Goal: Answer question/provide support

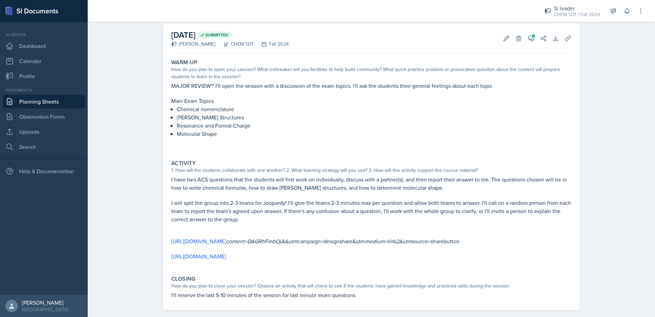
scroll to position [14, 0]
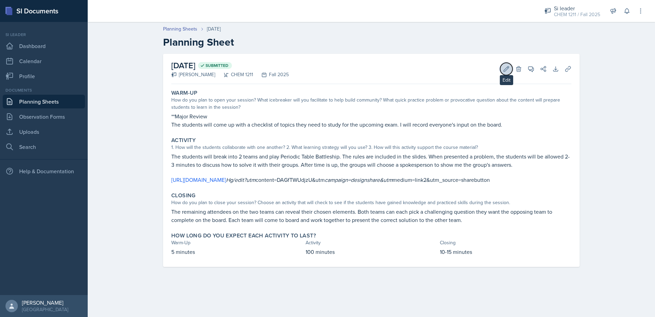
click at [504, 71] on icon at bounding box center [506, 68] width 5 height 5
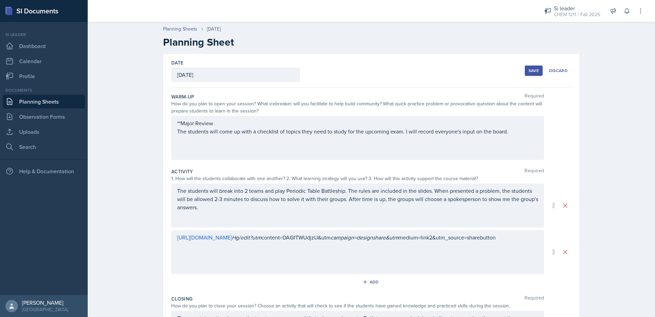
click at [525, 71] on button "Save" at bounding box center [534, 70] width 18 height 10
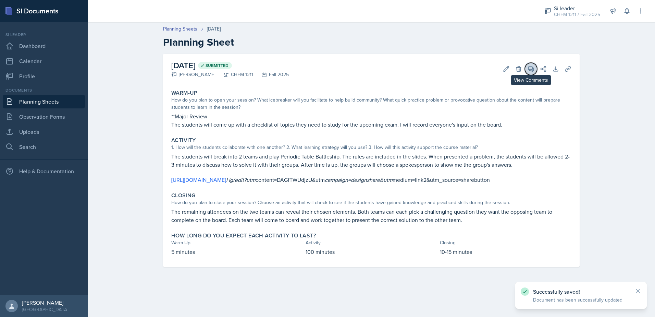
click at [530, 70] on icon at bounding box center [531, 68] width 5 height 5
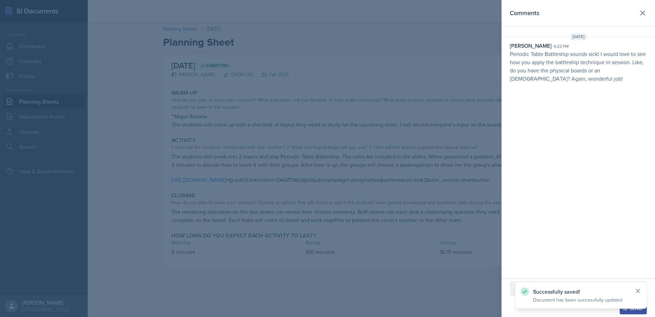
click at [637, 292] on icon at bounding box center [637, 290] width 3 height 3
click at [548, 286] on p at bounding box center [578, 288] width 125 height 8
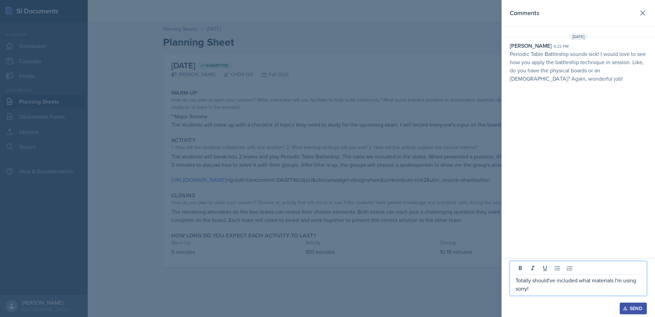
click at [543, 287] on p "Totally should've included what materials I'm using sorry!" at bounding box center [578, 284] width 125 height 16
click at [631, 288] on p "Totally should've included what materials I'm using sorry! I will provide them …" at bounding box center [578, 284] width 125 height 16
click at [571, 289] on p "Totally should've included what materials I'm using sorry! I will provide them …" at bounding box center [578, 284] width 125 height 16
click at [589, 289] on p "Totally should've included what materials I'm using sorry! I will provide each …" at bounding box center [578, 284] width 125 height 16
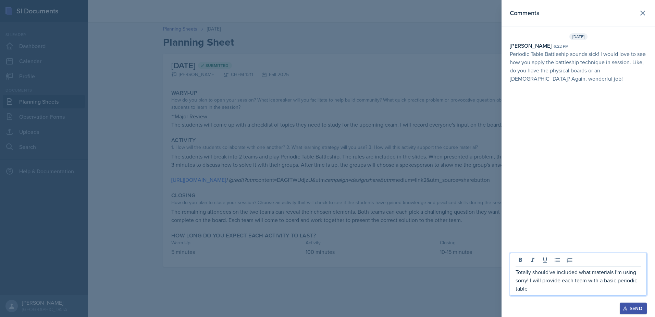
click at [564, 283] on p "Totally should've included what materials I'm using sorry! I will provide each …" at bounding box center [578, 280] width 125 height 25
click at [558, 290] on p "Totally should've included what materials I'm using sorry! I will provide each …" at bounding box center [578, 280] width 125 height 25
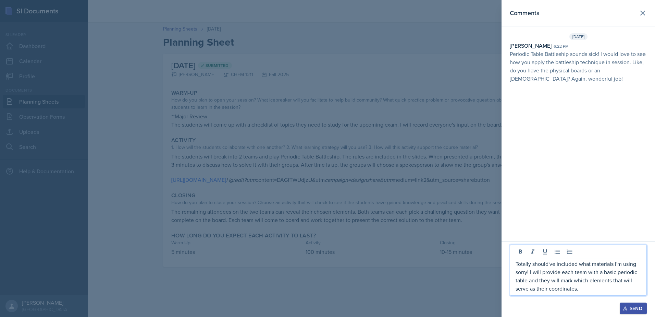
click at [578, 290] on p "Totally should've included what materials I'm using sorry! I will provide each …" at bounding box center [578, 275] width 125 height 33
click at [586, 291] on p "Totally should've included what materials I'm using sorry! I will provide each …" at bounding box center [578, 275] width 125 height 33
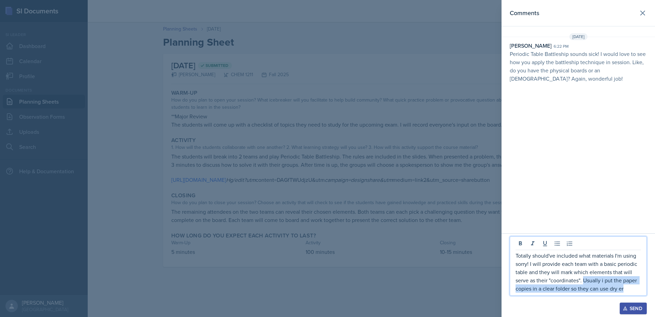
drag, startPoint x: 584, startPoint y: 280, endPoint x: 625, endPoint y: 291, distance: 42.4
click at [625, 291] on p "Totally should've included what materials I'm using sorry! I will provide each …" at bounding box center [578, 271] width 125 height 41
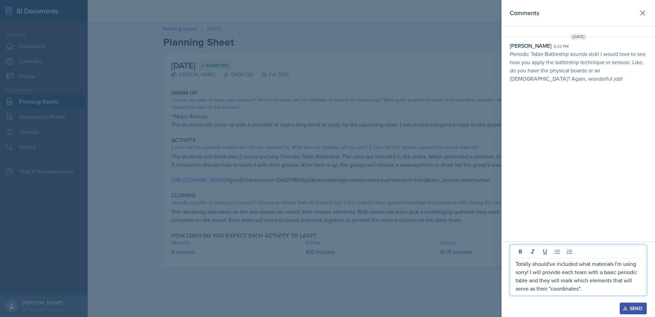
click at [627, 306] on icon "button" at bounding box center [625, 308] width 5 height 5
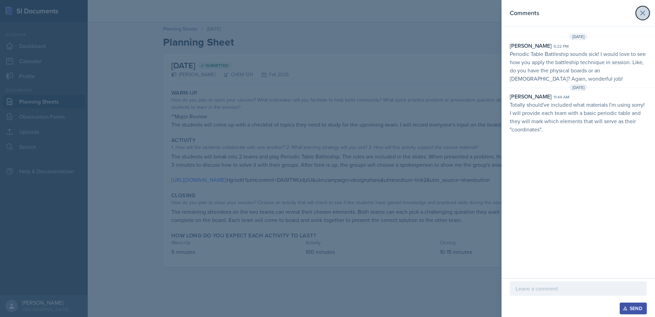
click at [641, 17] on button at bounding box center [643, 13] width 14 height 14
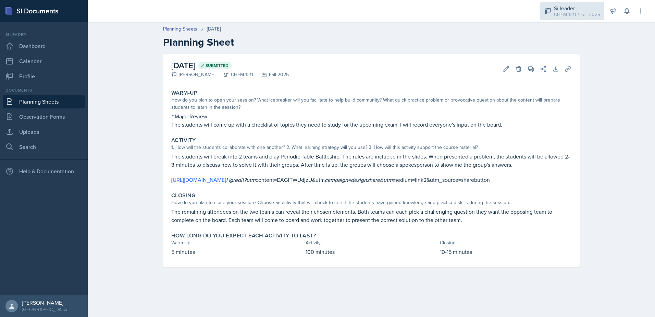
click at [569, 17] on div "CHEM 1211 / Fall 2025" at bounding box center [577, 14] width 46 height 7
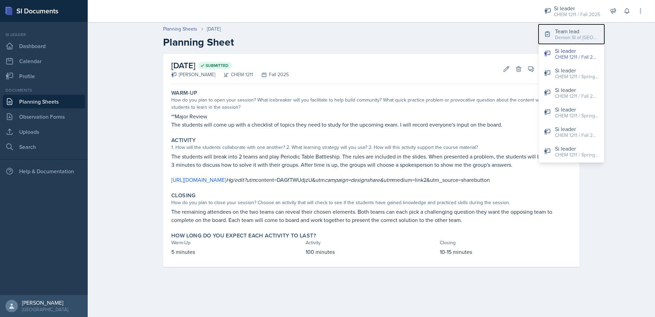
click at [577, 27] on div "Team lead" at bounding box center [577, 31] width 44 height 8
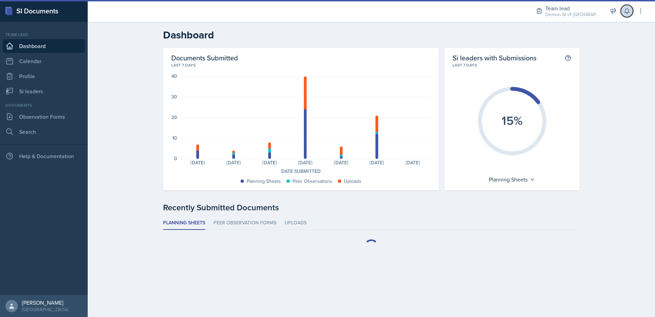
click at [625, 15] on button at bounding box center [627, 11] width 12 height 12
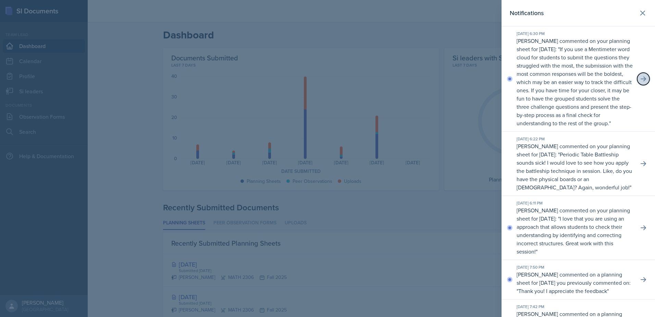
click at [637, 84] on button at bounding box center [643, 79] width 12 height 12
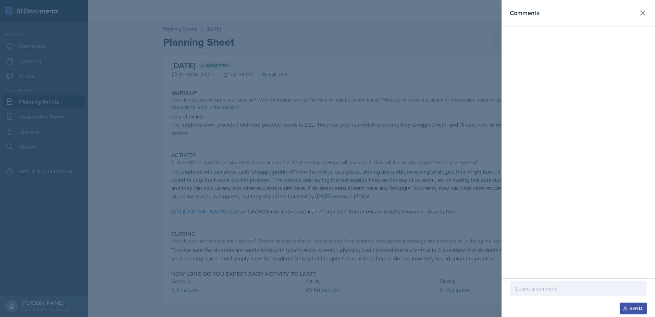
click at [635, 18] on header "Comments" at bounding box center [579, 13] width 154 height 26
click at [638, 17] on button at bounding box center [643, 13] width 14 height 14
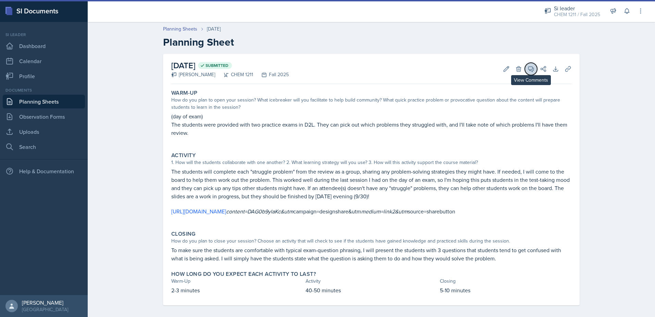
click at [528, 65] on button "View Comments" at bounding box center [531, 69] width 12 height 12
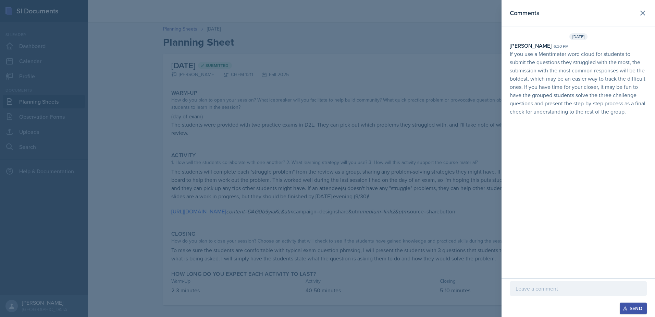
click at [429, 145] on div at bounding box center [327, 158] width 655 height 317
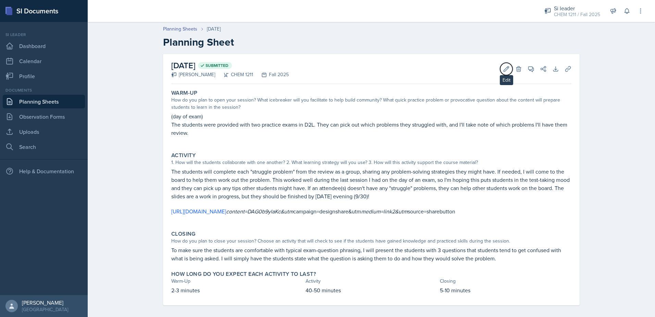
click at [505, 74] on button "Edit" at bounding box center [506, 69] width 12 height 12
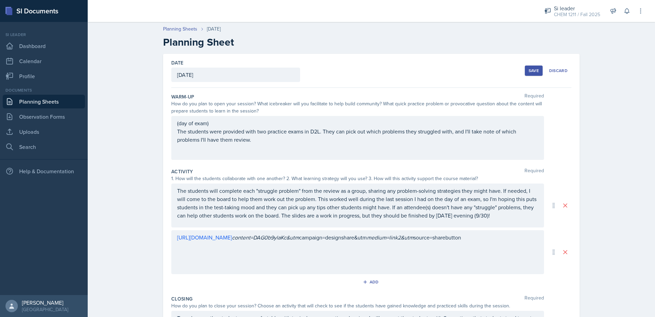
click at [525, 73] on button "Save" at bounding box center [534, 70] width 18 height 10
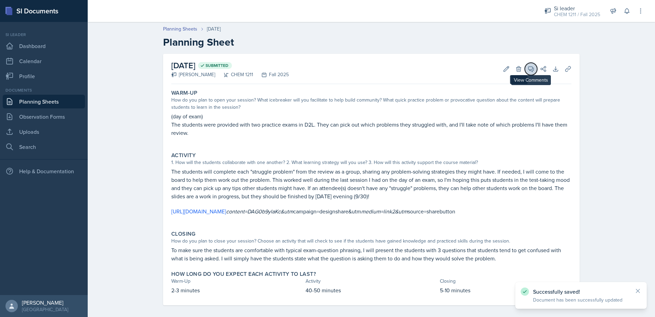
click at [532, 66] on span at bounding box center [533, 66] width 3 height 3
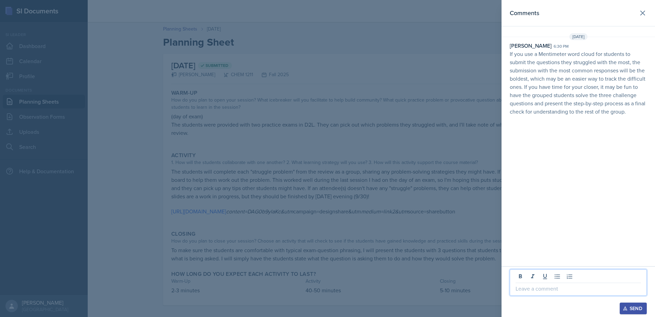
click at [546, 292] on p at bounding box center [578, 288] width 125 height 8
click at [580, 289] on p "Oooo thank you for the tip!" at bounding box center [578, 288] width 125 height 8
drag, startPoint x: 583, startPoint y: 278, endPoint x: 603, endPoint y: 288, distance: 22.7
click at [603, 288] on p "Oooo thank you for the tip! I will try to have Mentimeter figured out by [DATE]!" at bounding box center [578, 284] width 125 height 16
click at [595, 289] on p "Oooo thank you for the tip! I!" at bounding box center [578, 288] width 125 height 8
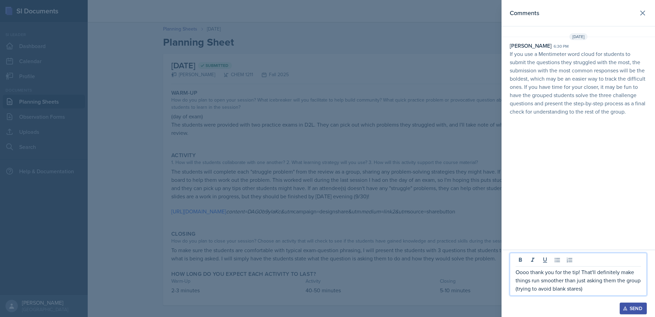
click at [592, 290] on p "Oooo thank you for the tip! That'll definitely make things run smoother than ju…" at bounding box center [578, 280] width 125 height 25
click at [613, 281] on p "Oooo thank you for the tip! That'll definitely make things run smoother than ju…" at bounding box center [578, 280] width 125 height 25
click at [601, 292] on p "Oooo thank you for the tip! That'll definitely make things run smoother than ju…" at bounding box center [578, 280] width 125 height 25
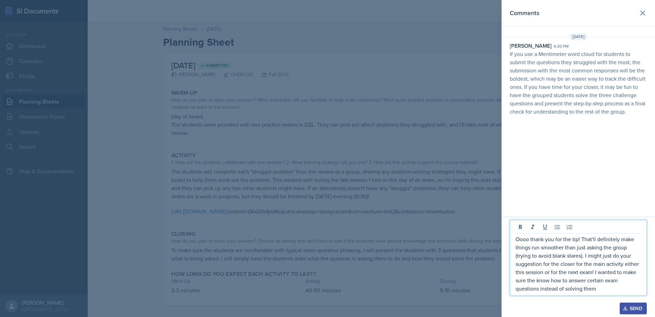
click at [599, 289] on p "Oooo thank you for the tip! That'll definitely make things run smoother than ju…" at bounding box center [578, 264] width 125 height 58
click at [535, 282] on p "Oooo thank you for the tip! That'll definitely make things run smoother than ju…" at bounding box center [578, 264] width 125 height 58
click at [562, 282] on p "Oooo thank you for the tip! That'll definitely make things run smoother than ju…" at bounding box center [578, 264] width 125 height 58
click at [534, 229] on icon at bounding box center [532, 226] width 7 height 7
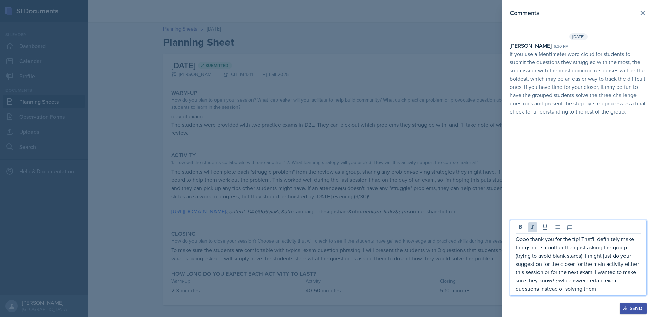
click at [611, 284] on p "Oooo thank you for the tip! That'll definitely make things run smoother than ju…" at bounding box center [578, 264] width 125 height 58
click at [612, 291] on p "Oooo thank you for the tip! That'll definitely make things run smoother than ju…" at bounding box center [578, 264] width 125 height 58
click at [581, 256] on p "Oooo thank you for the tip! That'll definitely make things run smoother than ju…" at bounding box center [578, 260] width 125 height 66
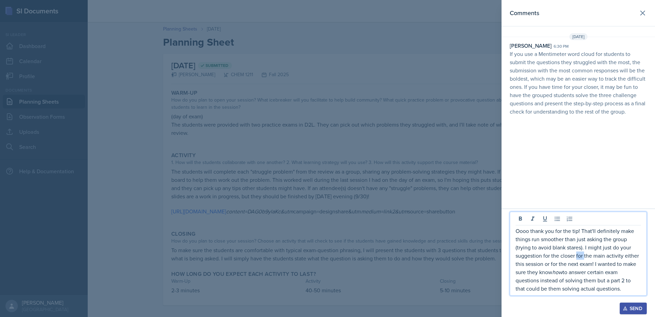
click at [581, 256] on p "Oooo thank you for the tip! That'll definitely make things run smoother than ju…" at bounding box center [578, 260] width 125 height 66
click at [594, 264] on p "Oooo thank you for the tip! That'll definitely make things run smoother than ju…" at bounding box center [578, 260] width 125 height 66
click at [592, 265] on p "Oooo thank you for the tip! That'll definitely make things run smoother than ju…" at bounding box center [578, 260] width 125 height 66
click at [636, 307] on div "Send" at bounding box center [633, 307] width 18 height 5
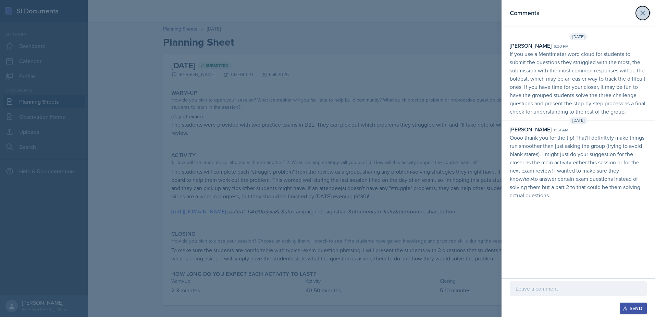
click at [642, 20] on button at bounding box center [643, 13] width 14 height 14
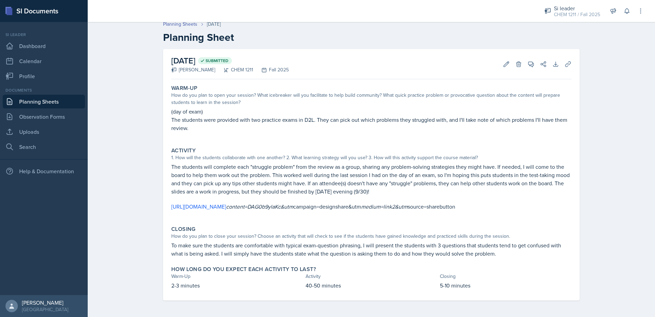
scroll to position [13, 0]
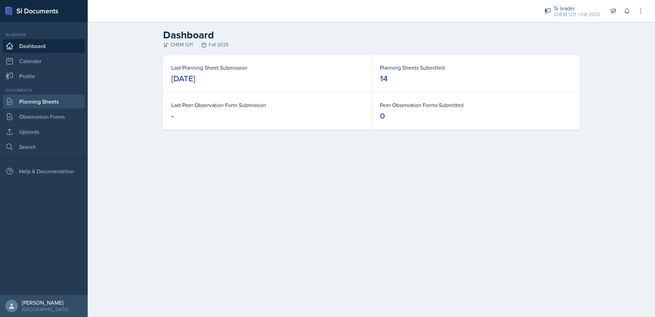
click at [65, 99] on link "Planning Sheets" at bounding box center [44, 102] width 82 height 14
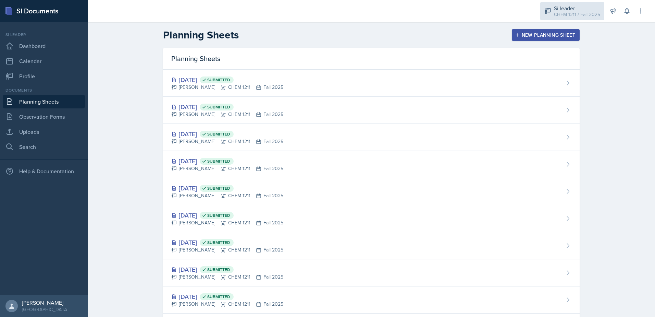
click at [582, 15] on div "CHEM 1211 / Fall 2025" at bounding box center [577, 14] width 46 height 7
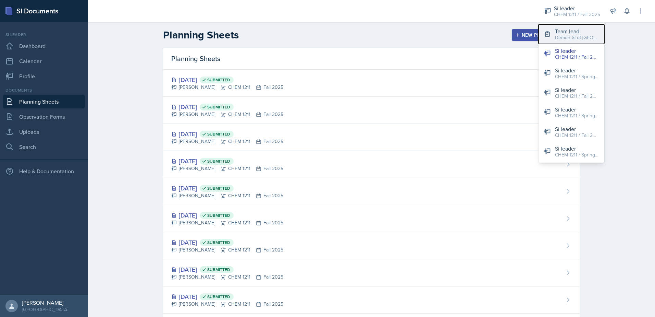
click at [577, 37] on div "Demon SI of [GEOGRAPHIC_DATA] / Fall 2025" at bounding box center [577, 37] width 44 height 7
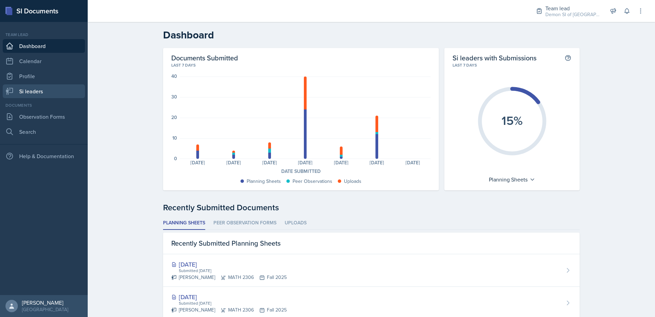
click at [36, 87] on link "Si leaders" at bounding box center [44, 91] width 82 height 14
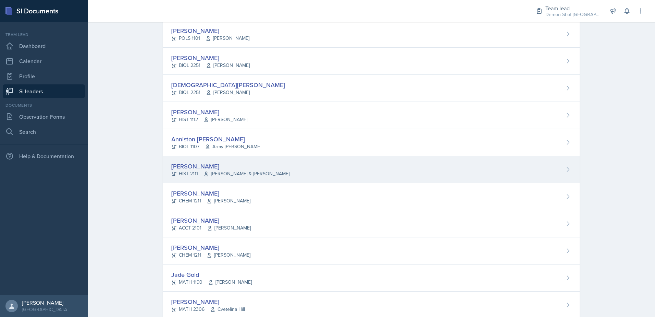
scroll to position [137, 0]
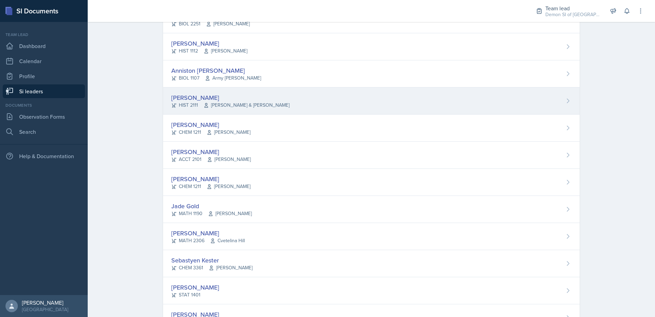
click at [199, 107] on div "HIST 2111 John Laaman & Robert Sanderson" at bounding box center [230, 104] width 118 height 7
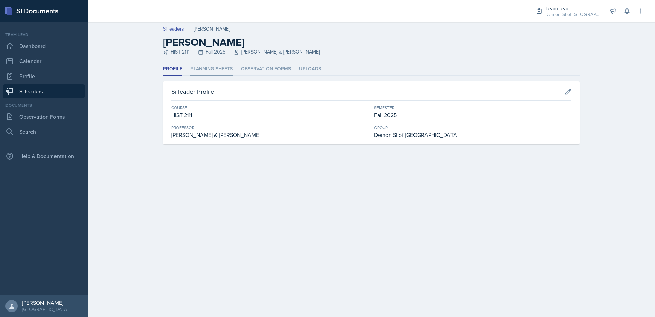
click at [199, 71] on li "Planning Sheets" at bounding box center [212, 68] width 42 height 13
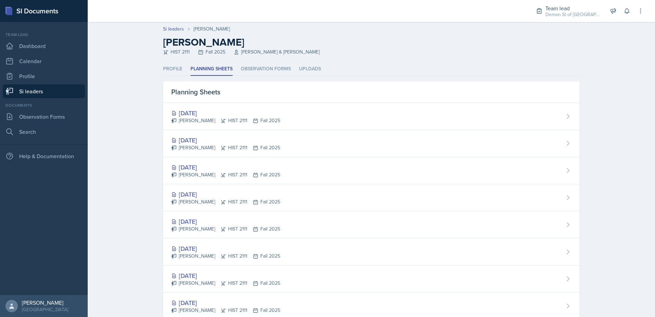
click at [68, 88] on link "Si leaders" at bounding box center [44, 91] width 82 height 14
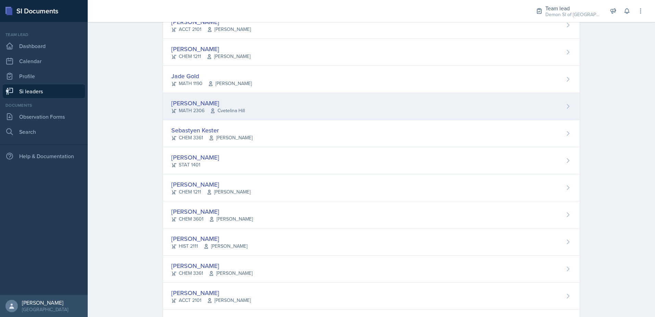
scroll to position [233, 0]
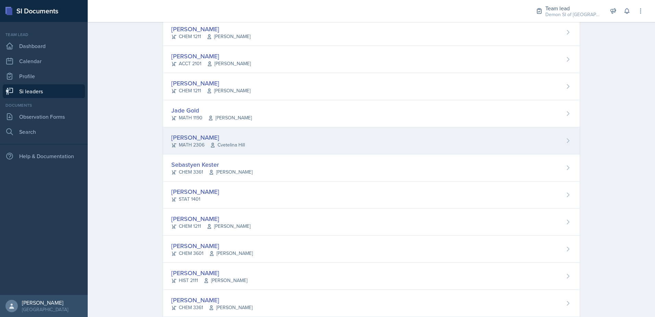
click at [211, 142] on icon at bounding box center [212, 144] width 5 height 5
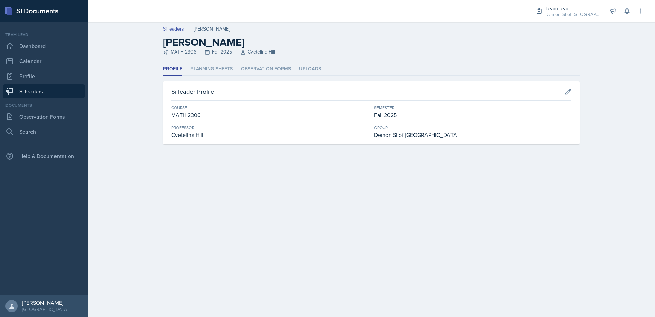
click at [205, 61] on header "Si leaders Julian Jahde Julian Jahde MATH 2306 Fall 2025 Cvetelina Hill" at bounding box center [372, 42] width 568 height 40
click at [207, 66] on li "Planning Sheets" at bounding box center [212, 68] width 42 height 13
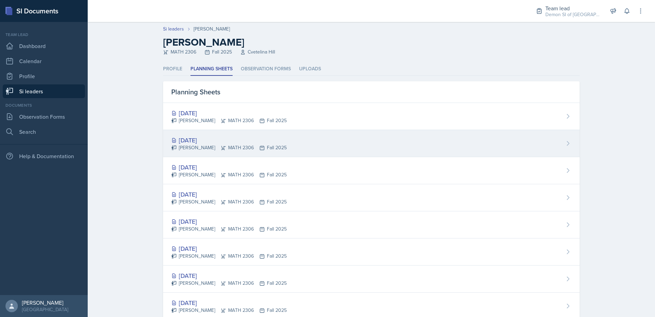
click at [208, 141] on div "[DATE]" at bounding box center [228, 139] width 115 height 9
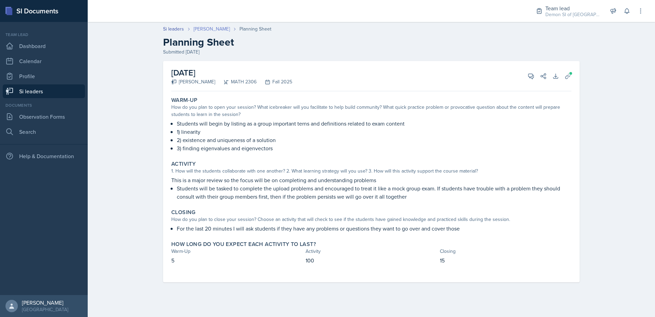
click at [219, 32] on link "[PERSON_NAME]" at bounding box center [212, 28] width 36 height 7
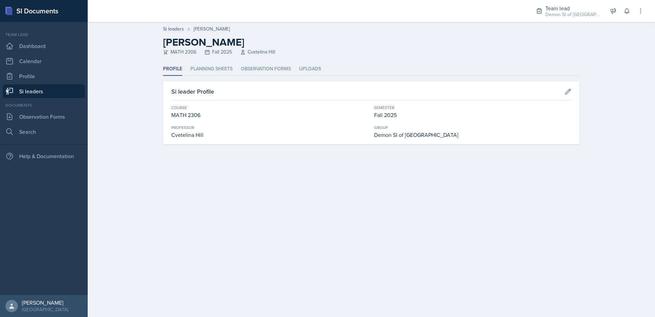
click at [223, 62] on header "Si leaders Julian Jahde Julian Jahde MATH 2306 Fall 2025 Cvetelina Hill" at bounding box center [372, 42] width 568 height 40
click at [223, 68] on li "Planning Sheets" at bounding box center [212, 68] width 42 height 13
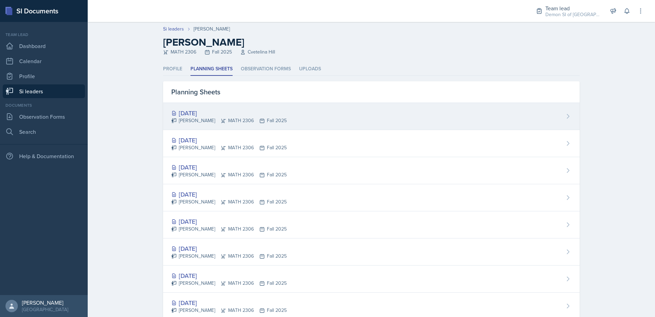
click at [216, 110] on div "[DATE]" at bounding box center [228, 112] width 115 height 9
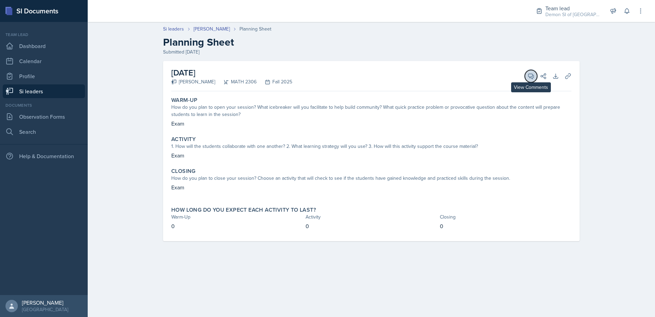
click at [533, 77] on icon at bounding box center [531, 76] width 7 height 7
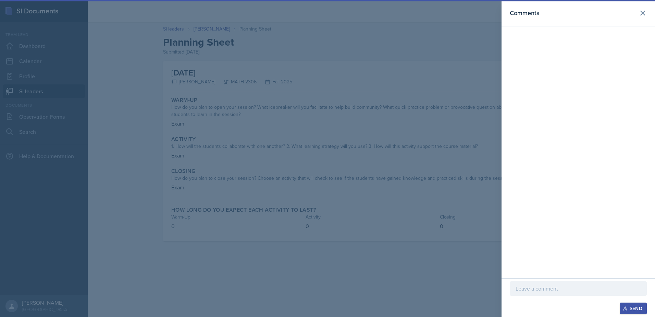
click at [545, 287] on p at bounding box center [578, 288] width 125 height 8
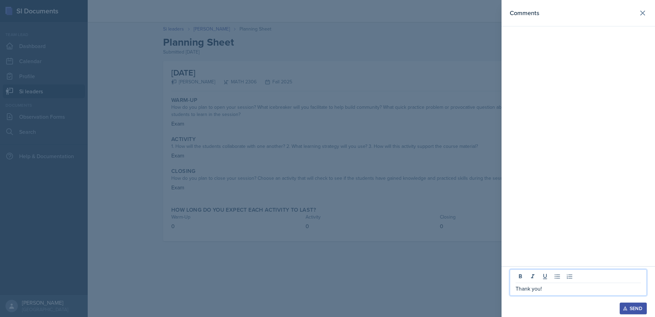
click at [630, 312] on button "Send" at bounding box center [633, 308] width 27 height 12
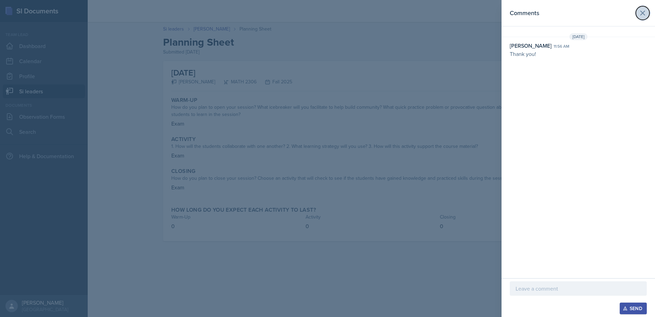
click at [637, 17] on button at bounding box center [643, 13] width 14 height 14
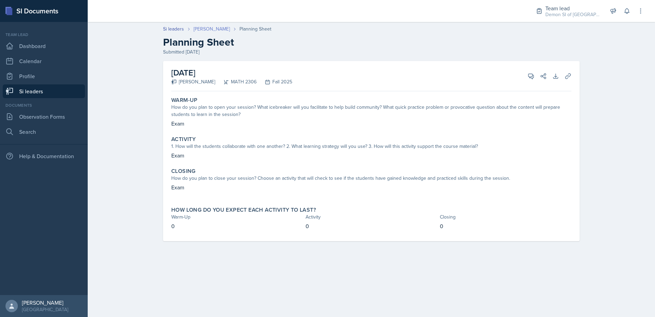
click at [213, 28] on link "[PERSON_NAME]" at bounding box center [212, 28] width 36 height 7
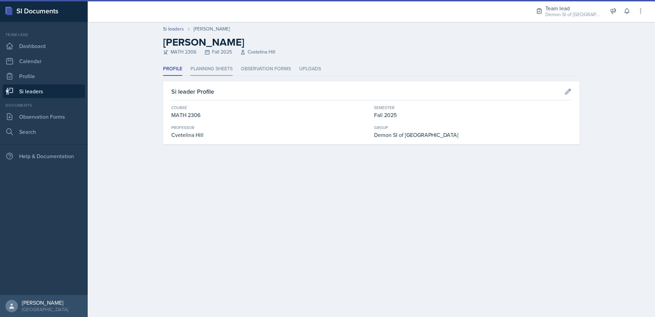
click at [218, 70] on li "Planning Sheets" at bounding box center [212, 68] width 42 height 13
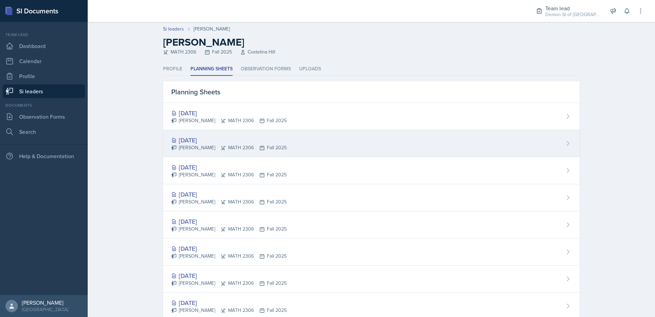
click at [220, 140] on div "[DATE]" at bounding box center [228, 139] width 115 height 9
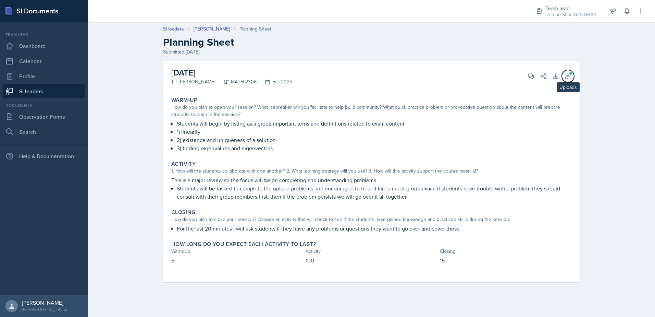
click at [570, 73] on span at bounding box center [571, 73] width 4 height 4
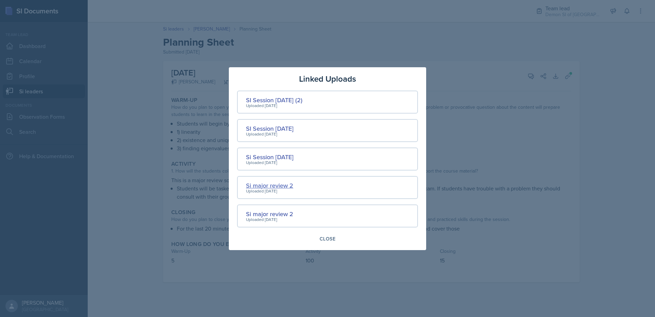
click at [279, 186] on div "Si major review 2" at bounding box center [269, 185] width 47 height 9
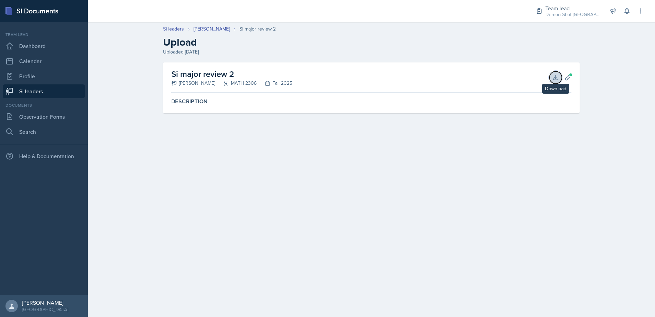
click at [559, 77] on button "Download" at bounding box center [556, 77] width 12 height 12
click at [214, 32] on link "[PERSON_NAME]" at bounding box center [212, 28] width 36 height 7
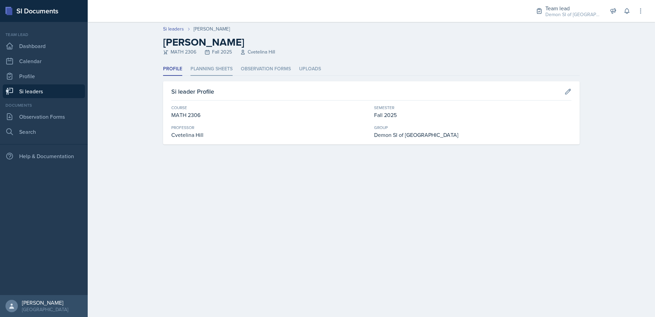
click at [210, 69] on li "Planning Sheets" at bounding box center [212, 68] width 42 height 13
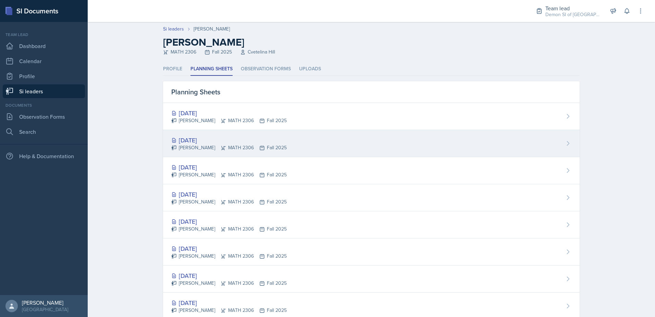
click at [203, 136] on div "[DATE]" at bounding box center [228, 139] width 115 height 9
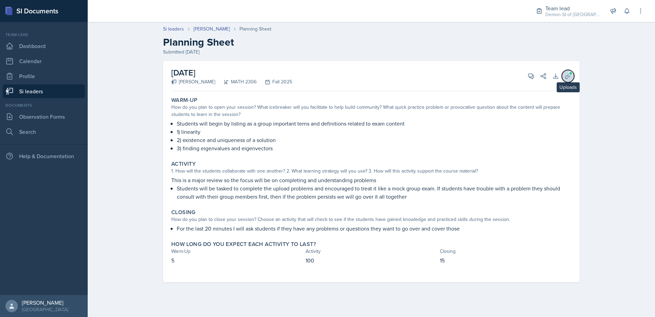
click at [565, 75] on icon at bounding box center [568, 76] width 7 height 7
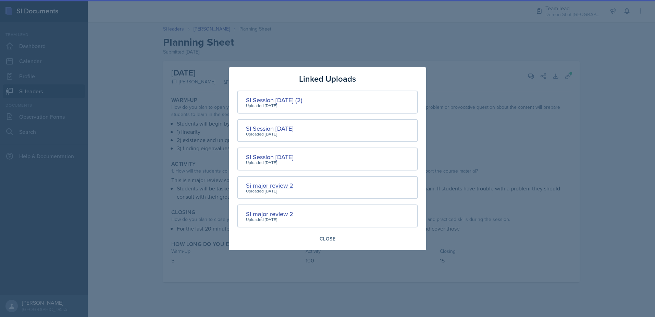
click at [272, 187] on div "Si major review 2" at bounding box center [269, 185] width 47 height 9
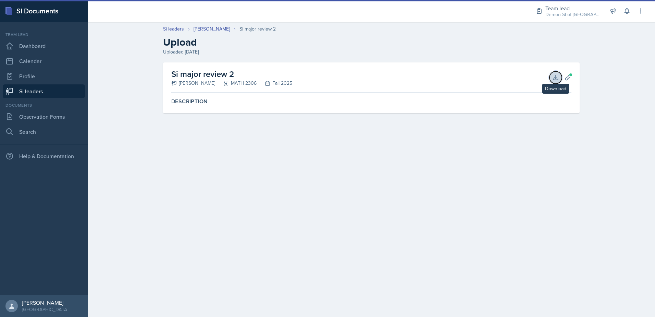
click at [553, 79] on icon at bounding box center [555, 77] width 7 height 7
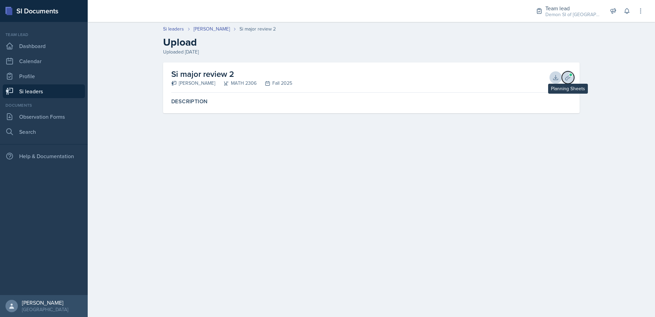
click at [569, 76] on icon at bounding box center [568, 77] width 7 height 7
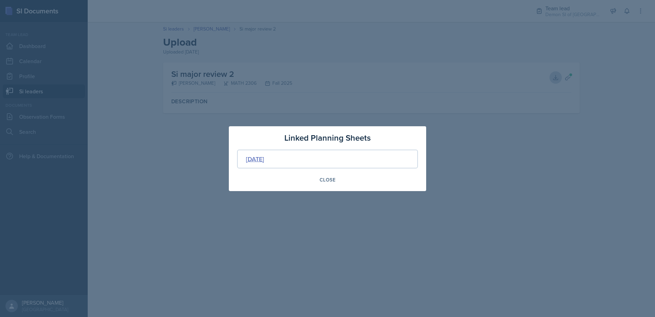
click at [258, 158] on div "[DATE]" at bounding box center [255, 158] width 18 height 9
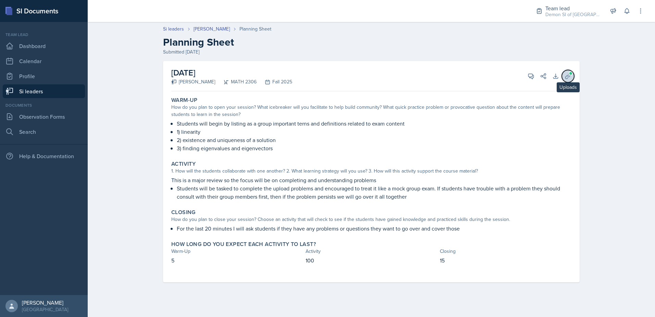
click at [564, 74] on button "Uploads" at bounding box center [568, 76] width 12 height 12
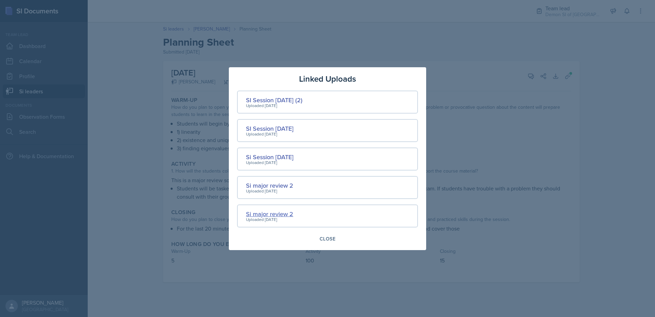
click at [283, 215] on div "Si major review 2" at bounding box center [269, 213] width 47 height 9
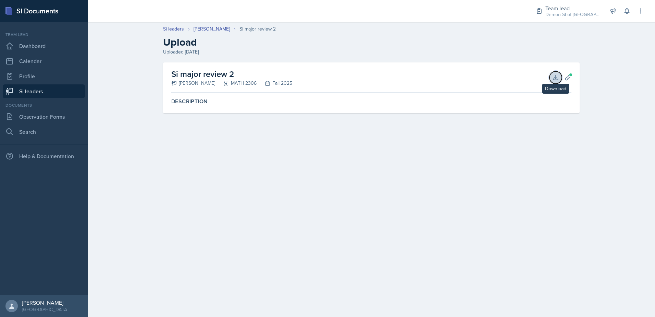
click at [556, 79] on icon at bounding box center [555, 77] width 7 height 7
drag, startPoint x: 539, startPoint y: 149, endPoint x: 531, endPoint y: 124, distance: 25.8
click at [539, 149] on main "Si leaders Julian Jahde Si major review 2 Upload Uploaded Sep 30th, 2025 Si maj…" at bounding box center [372, 169] width 568 height 295
drag, startPoint x: 559, startPoint y: 145, endPoint x: 567, endPoint y: 147, distance: 7.7
click at [559, 145] on main "Si leaders Julian Jahde Si major review 2 Upload Uploaded Sep 30th, 2025 Si maj…" at bounding box center [372, 169] width 568 height 295
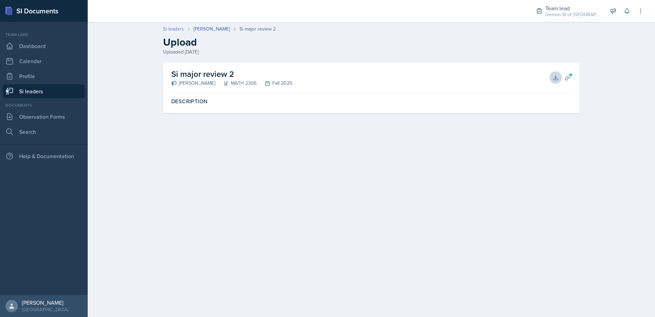
click at [177, 32] on link "Si leaders" at bounding box center [173, 28] width 21 height 7
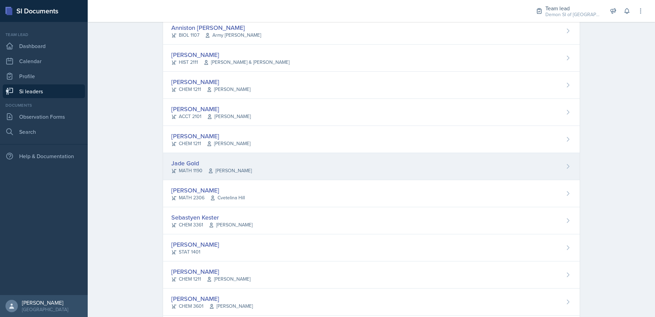
scroll to position [240, 0]
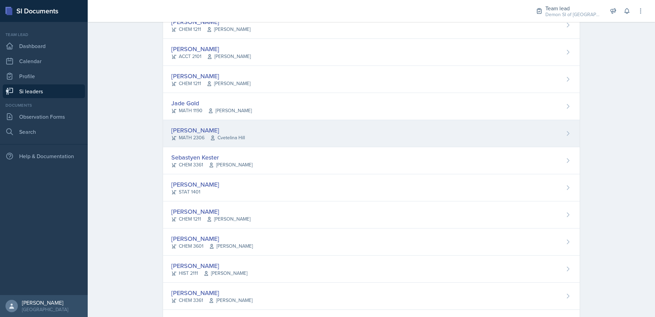
click at [196, 133] on div "[PERSON_NAME]" at bounding box center [208, 129] width 74 height 9
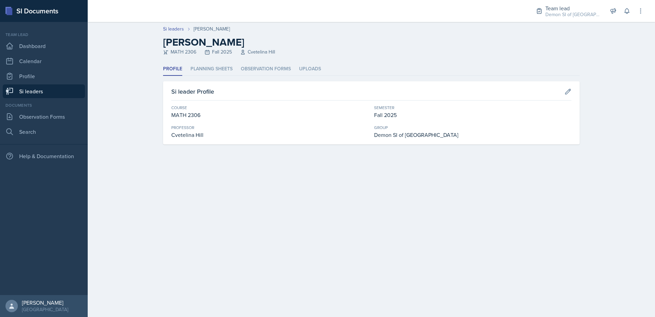
click at [572, 86] on div "Si leader Profile Course MATH 2306 Semester Fall 2025 Professor Cvetelina Hill …" at bounding box center [371, 112] width 417 height 63
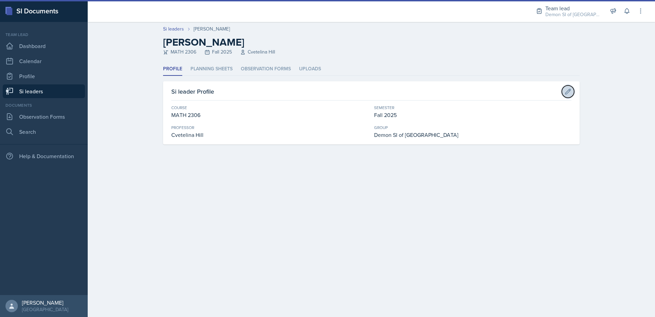
click at [567, 92] on icon at bounding box center [568, 91] width 7 height 7
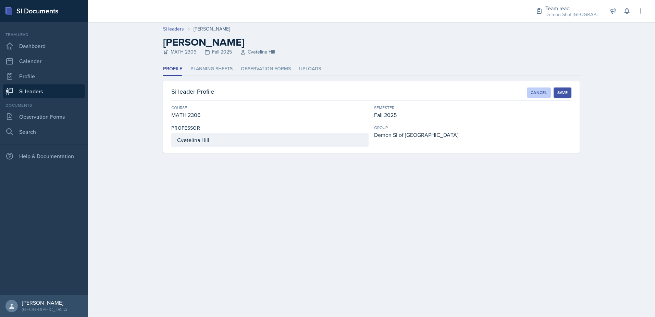
click at [533, 96] on button "Cancel" at bounding box center [539, 92] width 24 height 10
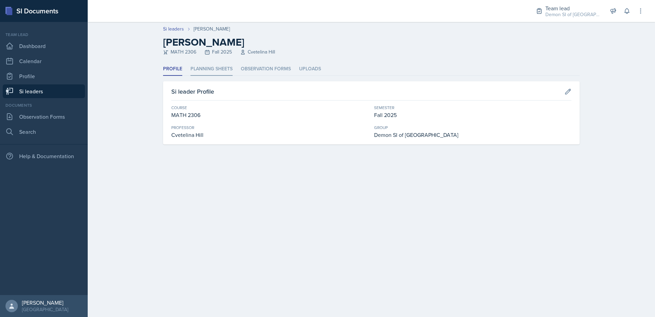
click at [204, 75] on li "Planning Sheets" at bounding box center [212, 68] width 42 height 13
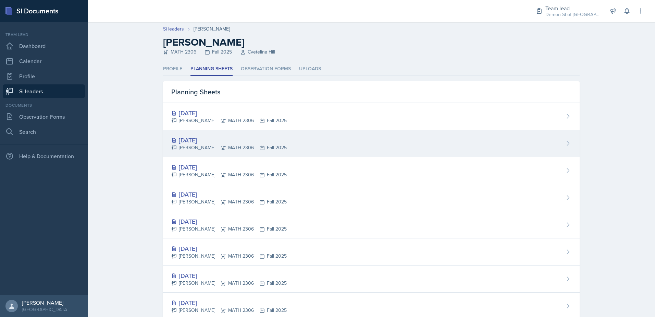
click at [213, 138] on div "[DATE]" at bounding box center [228, 139] width 115 height 9
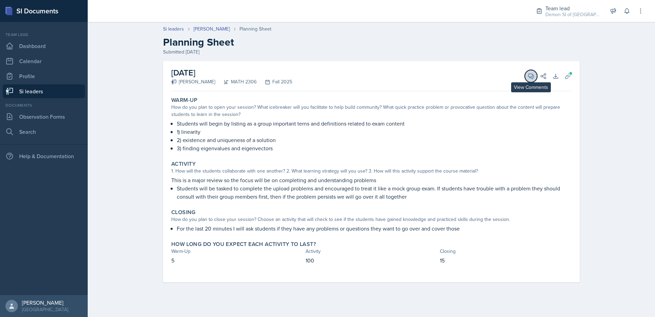
click at [527, 73] on button "View Comments" at bounding box center [531, 76] width 12 height 12
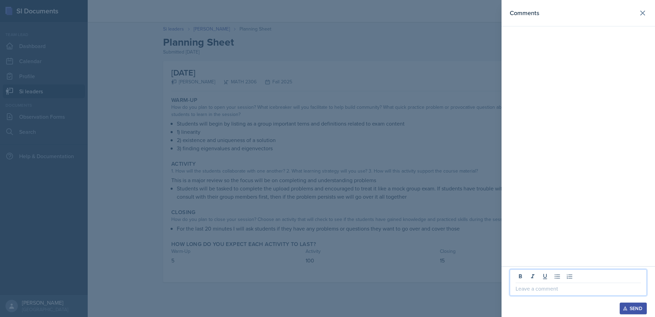
click at [543, 290] on p at bounding box center [578, 288] width 125 height 8
click at [602, 291] on p "Hi Julian! Thank you for the upload!" at bounding box center [578, 288] width 125 height 8
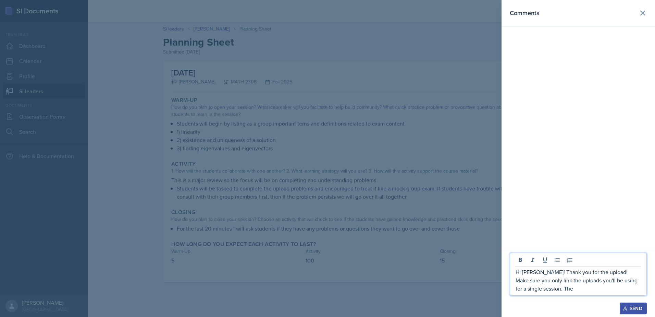
click at [534, 290] on p "Hi Julian! Thank you for the upload! Make sure you only link the uploads you'll…" at bounding box center [578, 280] width 125 height 25
click at [600, 287] on p "Hi Julian! Thank you for the upload! Make sure you only link the uploads you'll…" at bounding box center [578, 280] width 125 height 25
click at [585, 292] on p "Hi Julian! Thank you for the upload! Make sure you only link the uploads you'll…" at bounding box center [578, 280] width 125 height 25
click at [586, 290] on p "Hi Julian! Thank you for the upload! Make sure you only link the uploads you'll…" at bounding box center [578, 280] width 125 height 25
click at [608, 291] on p "Hi Julian! Thank you for the upload! Make sure you only link the uploads you'll…" at bounding box center [578, 280] width 125 height 25
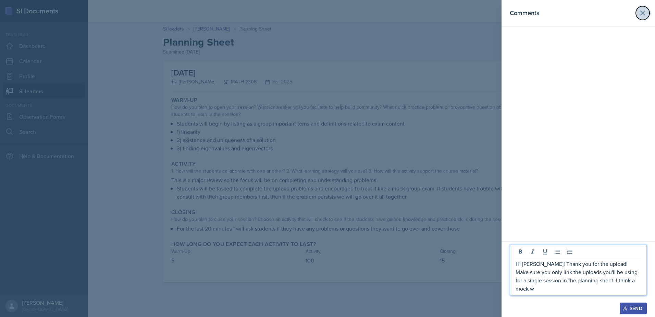
click at [643, 13] on icon at bounding box center [643, 13] width 4 height 4
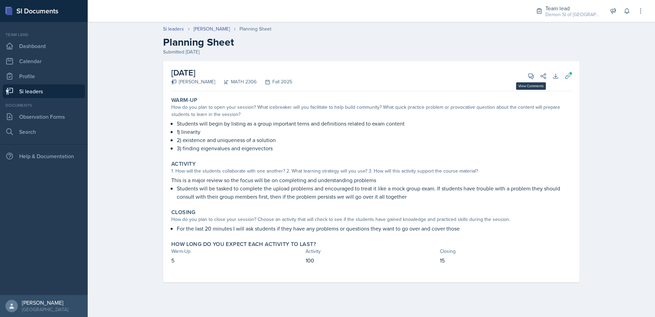
click at [525, 76] on div "View Comments Comments Hi Julian! Thank you for the upload! Make sure you only …" at bounding box center [534, 76] width 25 height 7
click at [534, 79] on icon at bounding box center [531, 76] width 7 height 7
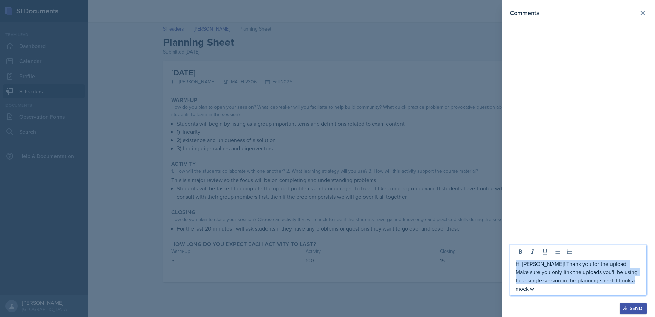
drag, startPoint x: 630, startPoint y: 288, endPoint x: 510, endPoint y: 271, distance: 121.4
click at [510, 271] on div "Hi Julian! Thank you for the upload! Make sure you only link the uploads you'll…" at bounding box center [579, 278] width 154 height 75
copy p "Hi Julian! Thank you for the upload! Make sure you only link the uploads you'll…"
click at [639, 290] on p "Hi Julian! Thank you for the upload! Make sure you only link the uploads you'll…" at bounding box center [578, 275] width 125 height 33
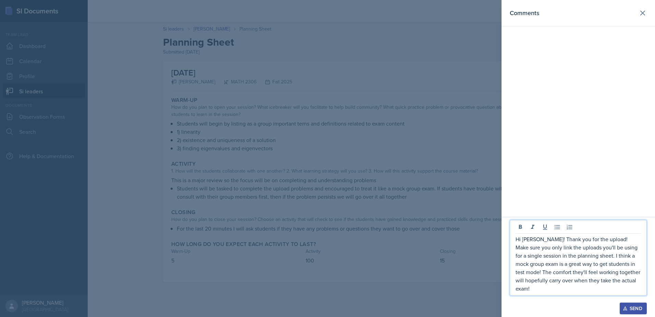
click at [576, 288] on p "Hi Julian! Thank you for the upload! Make sure you only link the uploads you'll…" at bounding box center [578, 264] width 125 height 58
click at [559, 269] on p "Hi Julian! Thank you for the upload! Make sure you only link the uploads you'll…" at bounding box center [578, 264] width 125 height 58
click at [585, 255] on p "Hi Julian! Thank you for the upload! Make sure you only link the uploads you'll…" at bounding box center [578, 264] width 125 height 58
click at [521, 244] on p "Hi Julian! Thank you for the upload! Make sure you only link the uploads you'll…" at bounding box center [578, 264] width 125 height 58
click at [523, 242] on p "Hi Julian! Thank you for the upload! Make sure you only link the uploads you'll…" at bounding box center [578, 264] width 125 height 58
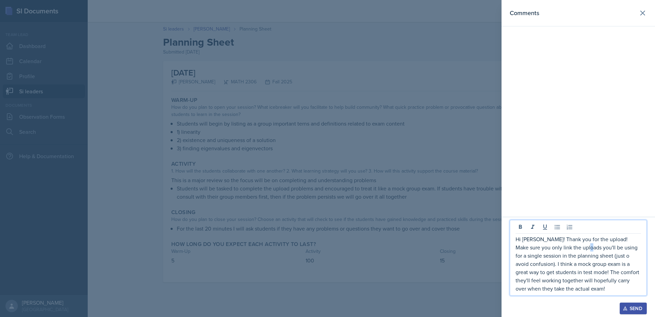
click at [572, 249] on p "Hi Julian! Thank you for the upload! Make sure you only link the uploads you'll…" at bounding box center [578, 264] width 125 height 58
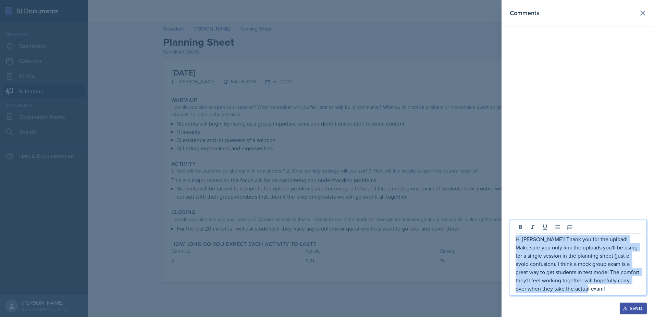
drag, startPoint x: 589, startPoint y: 290, endPoint x: 500, endPoint y: 236, distance: 103.6
click at [500, 236] on div "Comments Hi Julian! Thank you for the upload! Make sure you only link the uploa…" at bounding box center [327, 158] width 655 height 317
copy p "Hi Julian! Thank you for the upload! Make sure you only link the uploads you'll…"
click at [644, 16] on icon at bounding box center [643, 13] width 8 height 8
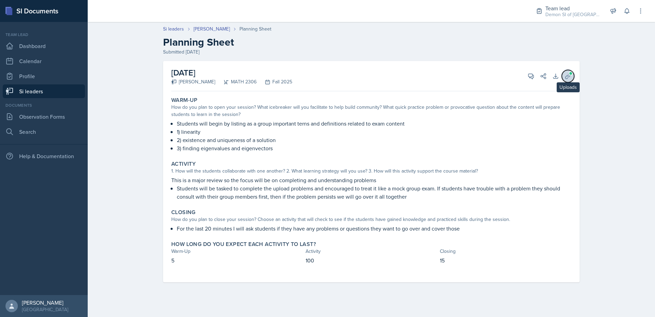
click at [570, 76] on icon at bounding box center [567, 75] width 5 height 5
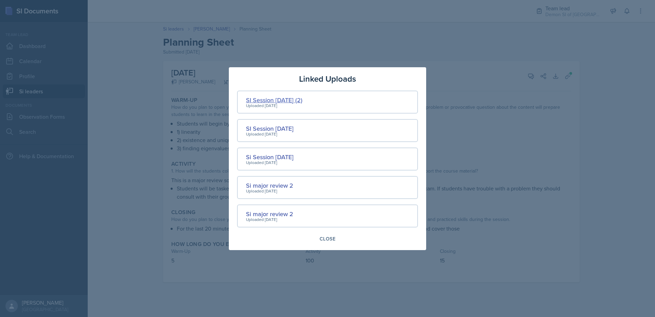
click at [281, 101] on div "SI Session 9/26/25 (2)" at bounding box center [274, 99] width 57 height 9
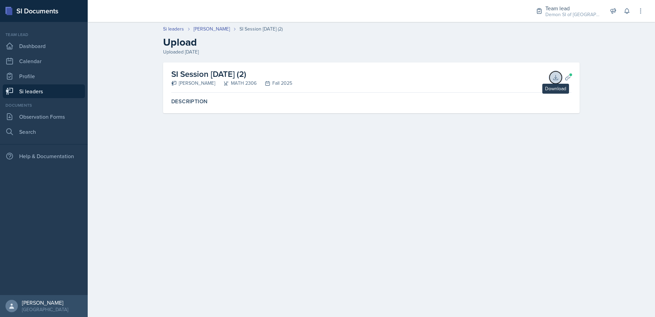
click at [557, 78] on icon at bounding box center [555, 77] width 7 height 7
click at [205, 29] on link "[PERSON_NAME]" at bounding box center [212, 28] width 36 height 7
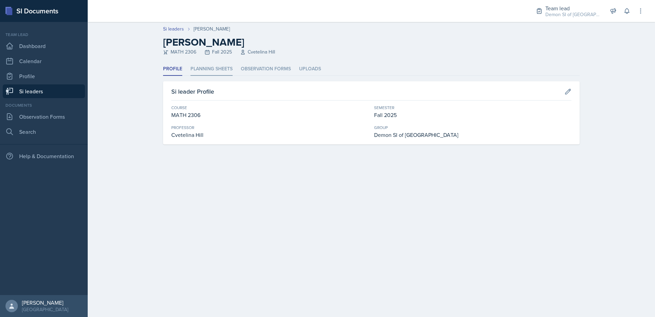
click at [198, 70] on li "Planning Sheets" at bounding box center [212, 68] width 42 height 13
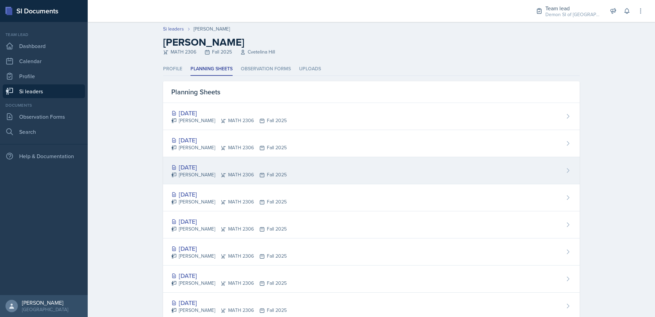
click at [210, 166] on div "[DATE]" at bounding box center [228, 166] width 115 height 9
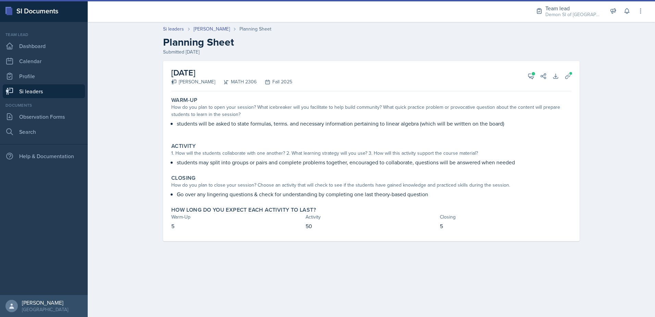
click at [60, 96] on link "Si leaders" at bounding box center [44, 91] width 82 height 14
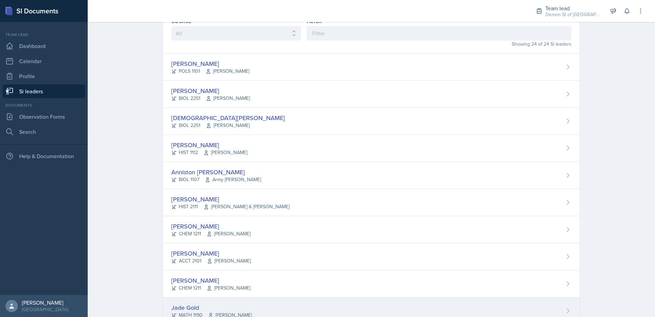
scroll to position [171, 0]
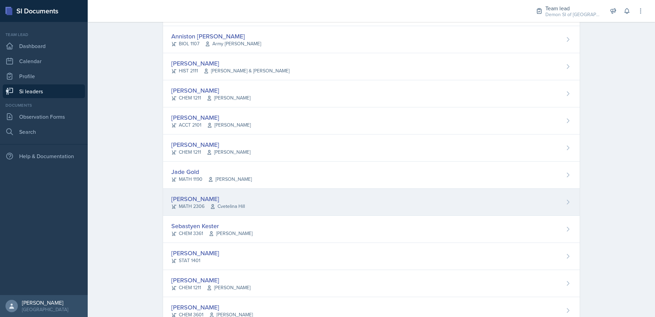
click at [196, 200] on div "[PERSON_NAME]" at bounding box center [208, 198] width 74 height 9
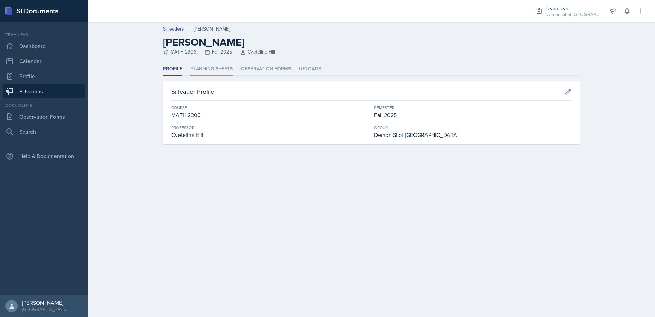
click at [194, 68] on li "Planning Sheets" at bounding box center [212, 68] width 42 height 13
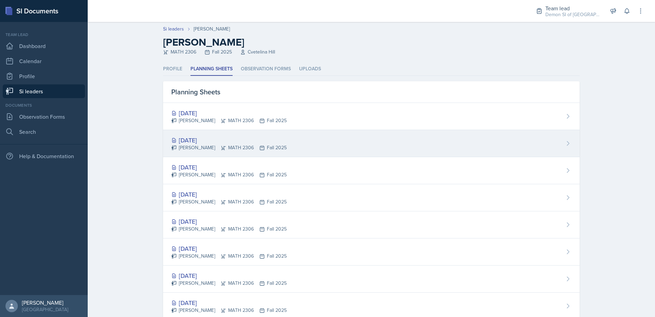
click at [195, 137] on div "[DATE]" at bounding box center [228, 139] width 115 height 9
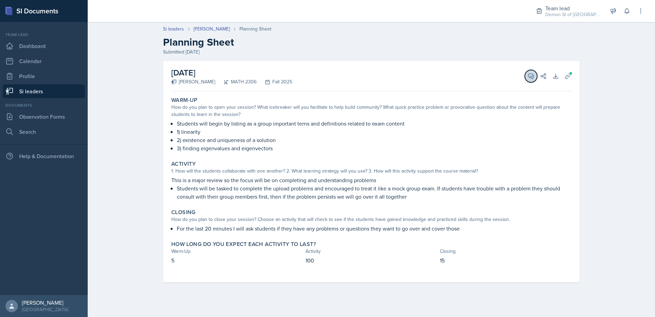
click at [533, 76] on icon at bounding box center [531, 76] width 7 height 7
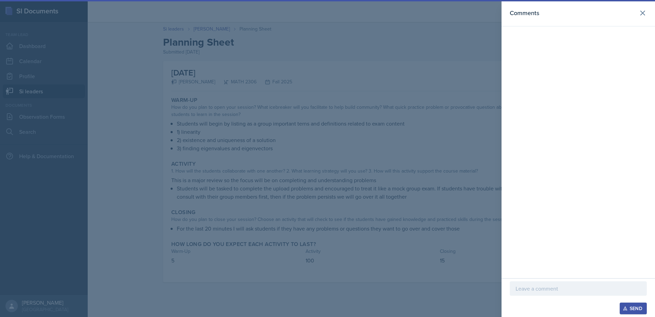
click at [538, 287] on p at bounding box center [578, 288] width 125 height 8
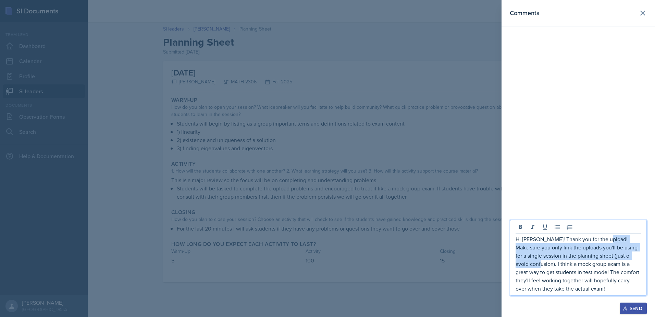
drag, startPoint x: 602, startPoint y: 239, endPoint x: 541, endPoint y: 264, distance: 65.7
click at [541, 264] on p "Hi Julian! Thank you for the upload! Make sure you only link the uploads you'll…" at bounding box center [578, 264] width 125 height 58
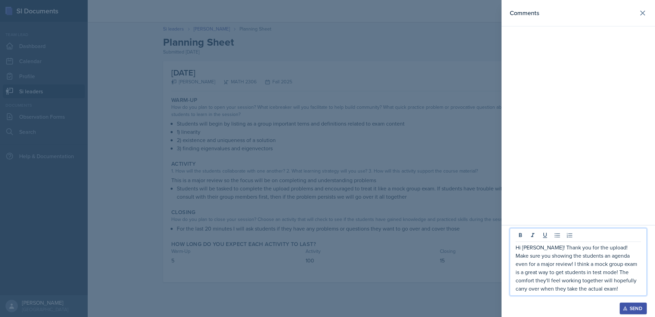
click at [638, 248] on p "Hi Julian! Thank you for the upload! Make sure you showing the students an agen…" at bounding box center [578, 267] width 125 height 49
click at [588, 269] on p "Hi Julian! Thank you for the upload! Make sure you're showing the students an a…" at bounding box center [578, 267] width 125 height 49
click at [565, 252] on p "Hi Julian! Thank you for the upload! Make sure you're showing the students an a…" at bounding box center [578, 267] width 125 height 49
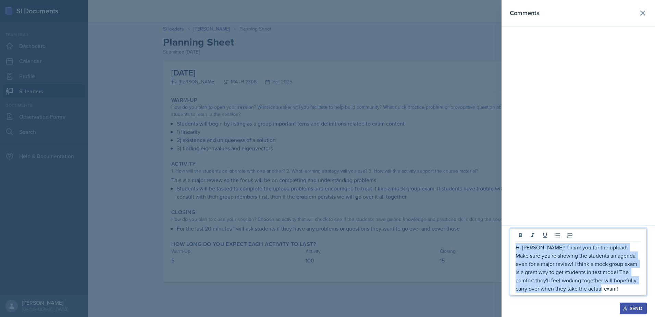
drag, startPoint x: 598, startPoint y: 288, endPoint x: 541, endPoint y: 259, distance: 64.4
click at [513, 247] on div "Hi Julian! Thank you for the upload! Make sure you're showing the students an a…" at bounding box center [578, 262] width 137 height 68
copy p "Hi Julian! Thank you for the upload! Make sure you're showing the students an a…"
click at [636, 312] on button "Send" at bounding box center [633, 308] width 27 height 12
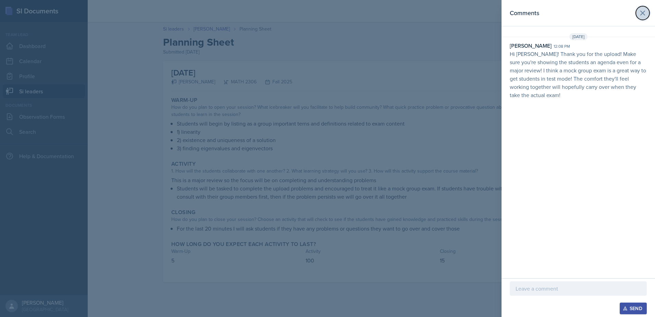
click at [645, 12] on icon at bounding box center [643, 13] width 8 height 8
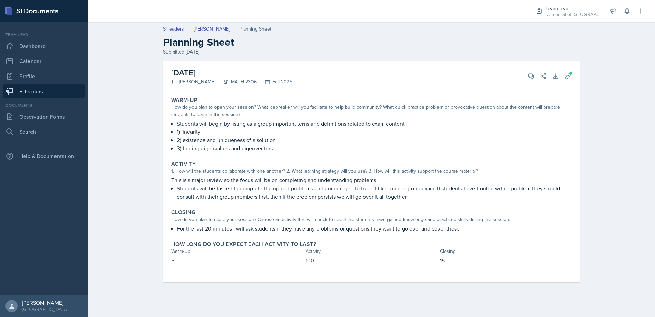
drag, startPoint x: 63, startPoint y: 97, endPoint x: 68, endPoint y: 99, distance: 4.8
click at [63, 97] on link "Si leaders" at bounding box center [44, 91] width 82 height 14
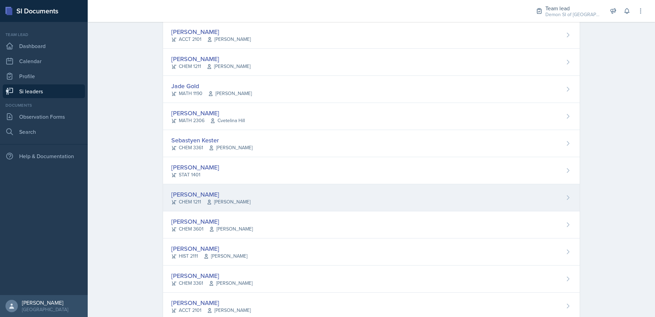
scroll to position [274, 0]
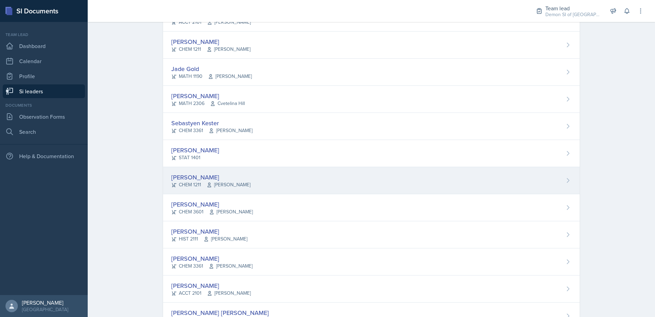
click at [235, 182] on span "Antoinette South" at bounding box center [229, 184] width 44 height 7
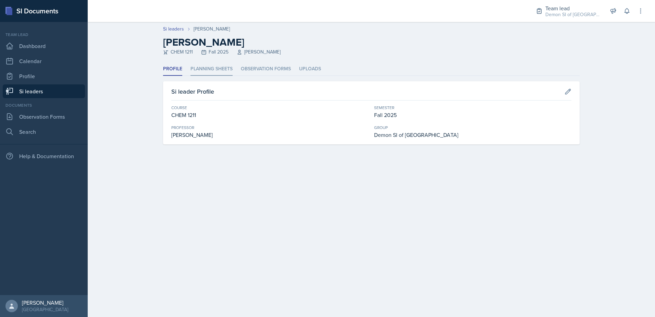
click at [206, 66] on li "Planning Sheets" at bounding box center [212, 68] width 42 height 13
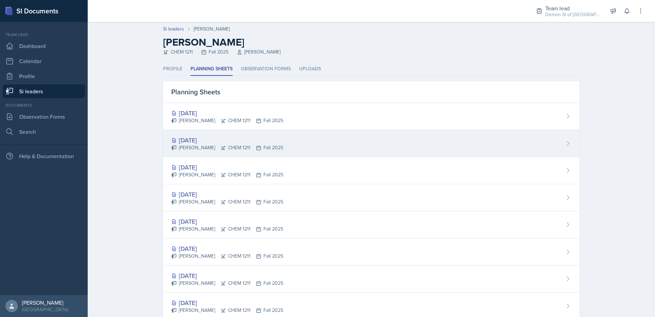
click at [205, 143] on div "[DATE]" at bounding box center [227, 139] width 112 height 9
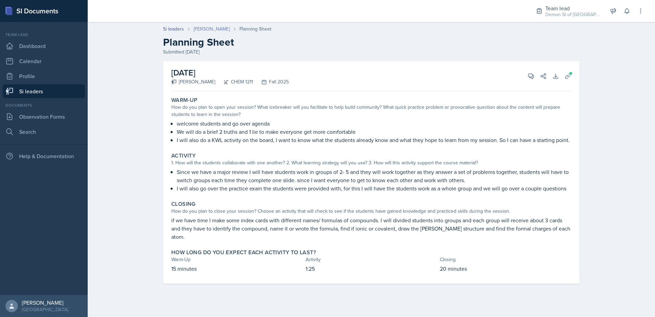
click at [225, 29] on link "Jaqueline Martinez" at bounding box center [212, 28] width 36 height 7
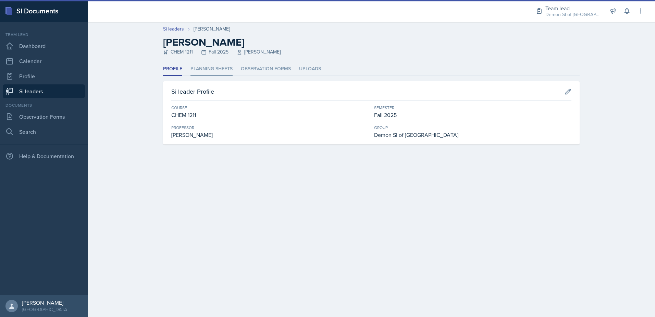
click at [218, 66] on li "Planning Sheets" at bounding box center [212, 68] width 42 height 13
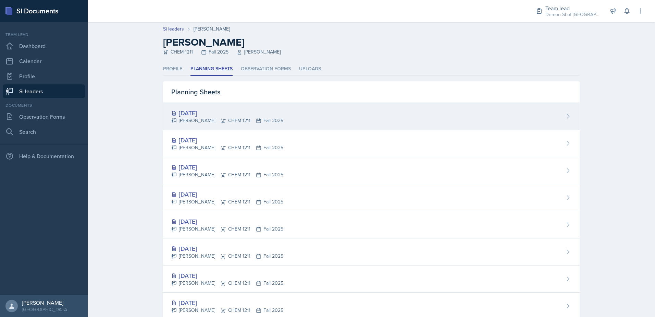
click at [208, 115] on div "[DATE]" at bounding box center [227, 112] width 112 height 9
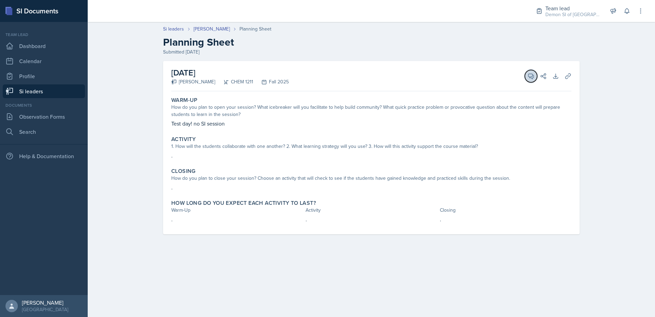
click at [527, 76] on button "View Comments" at bounding box center [531, 76] width 12 height 12
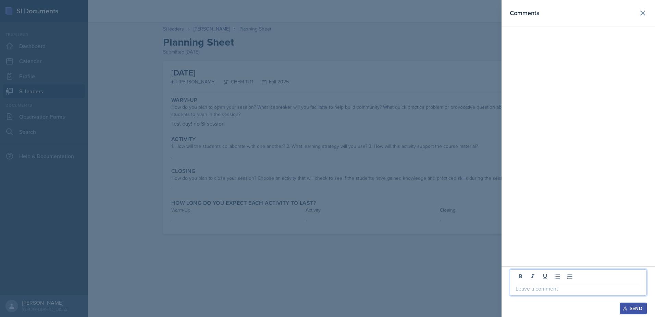
drag, startPoint x: 562, startPoint y: 290, endPoint x: 649, endPoint y: 147, distance: 167.9
click at [564, 289] on p at bounding box center [578, 288] width 125 height 8
drag, startPoint x: 624, startPoint y: 307, endPoint x: 624, endPoint y: 302, distance: 5.1
click at [625, 307] on icon "button" at bounding box center [625, 308] width 4 height 4
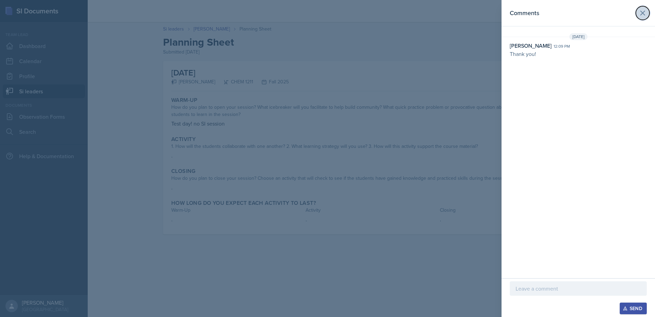
click at [641, 13] on icon at bounding box center [643, 13] width 8 height 8
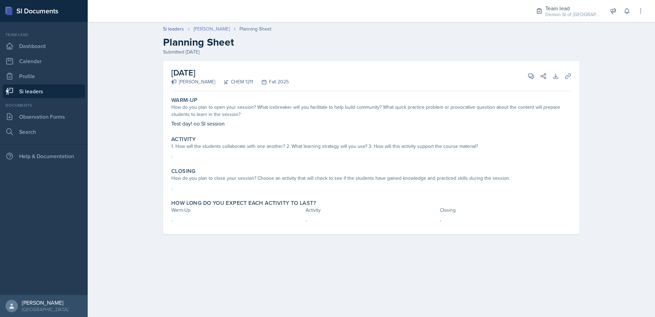
drag, startPoint x: 235, startPoint y: 23, endPoint x: 230, endPoint y: 29, distance: 8.0
click at [234, 24] on header "Si leaders Jaqueline Martinez Planning Sheet Planning Sheet Submitted Sep 27th,…" at bounding box center [372, 41] width 568 height 44
click at [230, 29] on link "Jaqueline Martinez" at bounding box center [212, 28] width 36 height 7
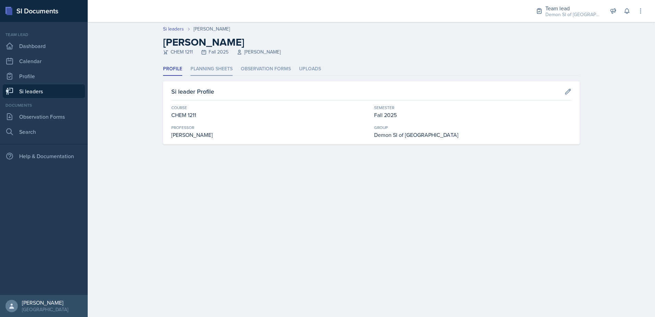
click at [226, 67] on li "Planning Sheets" at bounding box center [212, 68] width 42 height 13
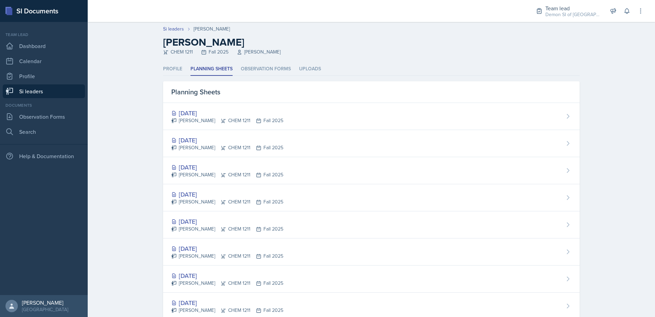
click at [199, 137] on div "[DATE]" at bounding box center [227, 139] width 112 height 9
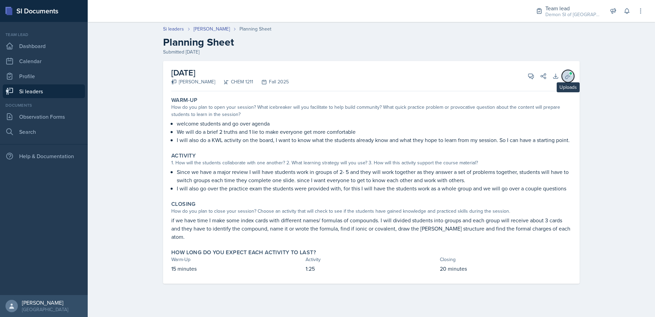
click at [562, 77] on button "Uploads" at bounding box center [568, 76] width 12 height 12
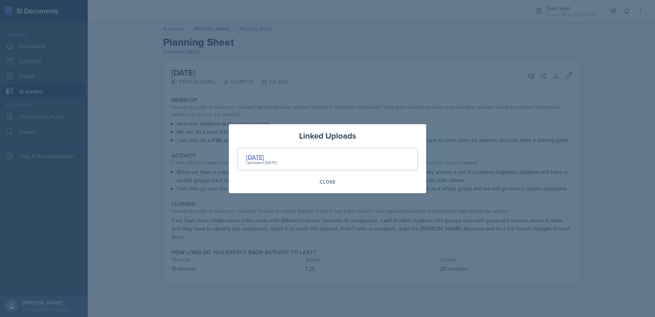
click at [259, 158] on div "[DATE]" at bounding box center [261, 156] width 31 height 9
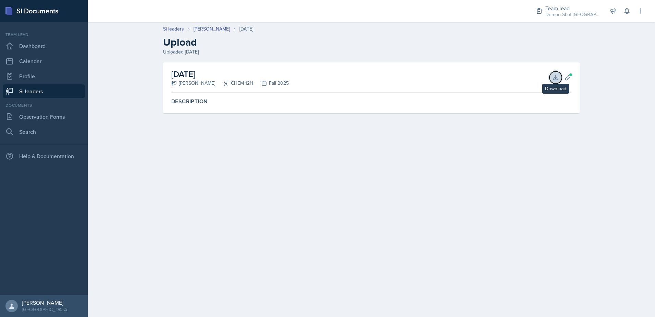
click at [558, 77] on icon at bounding box center [555, 77] width 7 height 7
click at [66, 95] on link "Si leaders" at bounding box center [44, 91] width 82 height 14
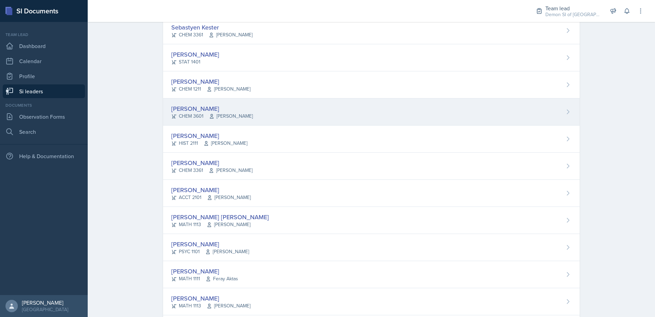
scroll to position [336, 0]
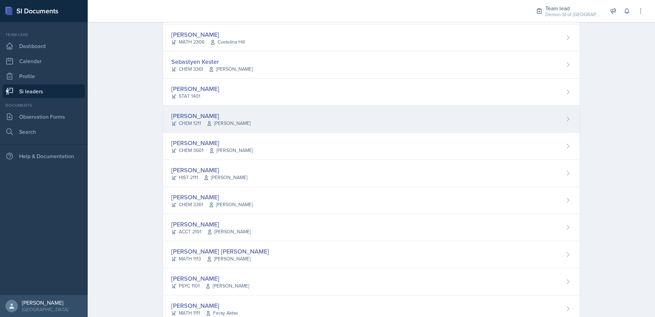
click at [228, 131] on div "Jaqueline Martinez CHEM 1211 Antoinette South" at bounding box center [371, 119] width 417 height 27
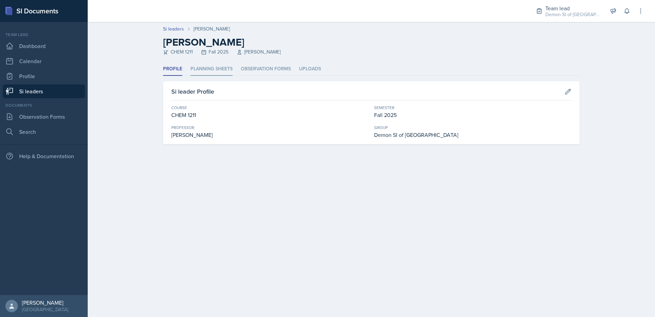
click at [219, 69] on li "Planning Sheets" at bounding box center [212, 68] width 42 height 13
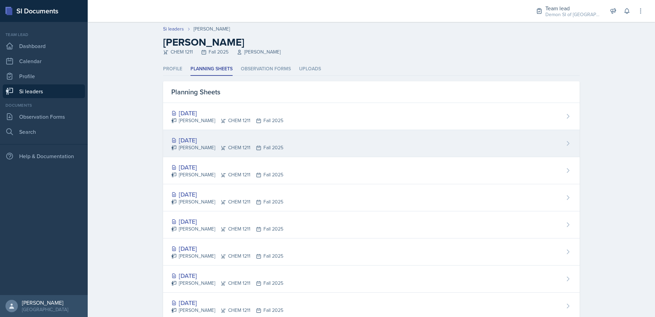
click at [212, 139] on div "[DATE]" at bounding box center [227, 139] width 112 height 9
